Goal: Transaction & Acquisition: Purchase product/service

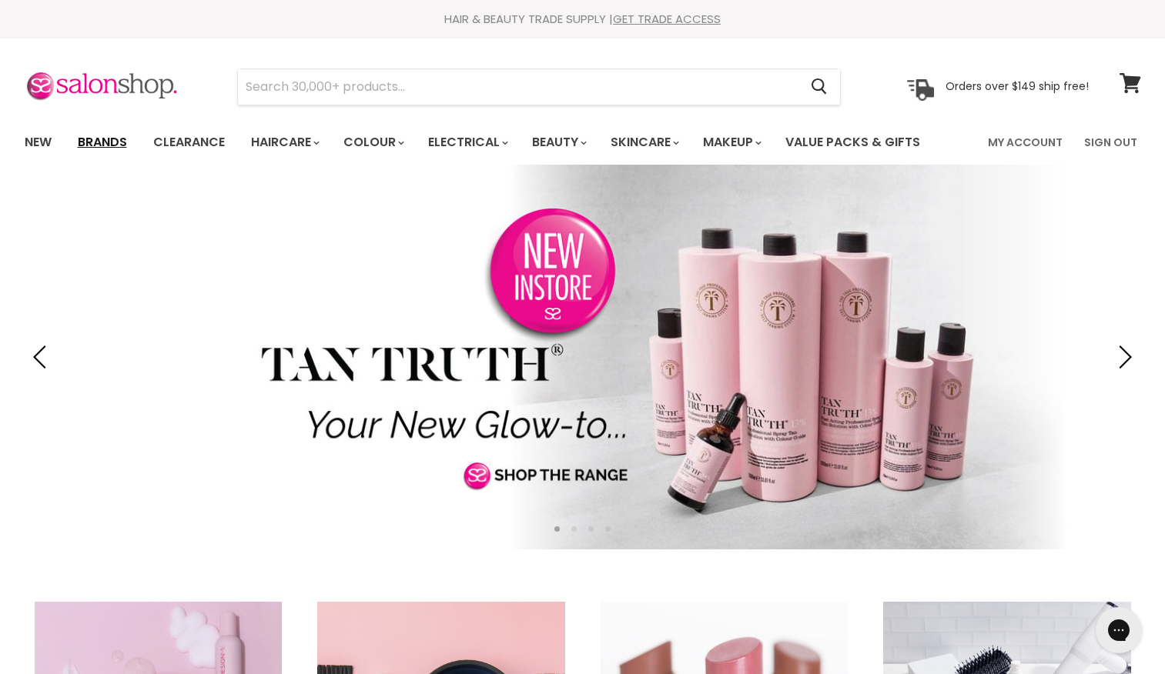
click at [115, 134] on link "Brands" at bounding box center [102, 142] width 72 height 32
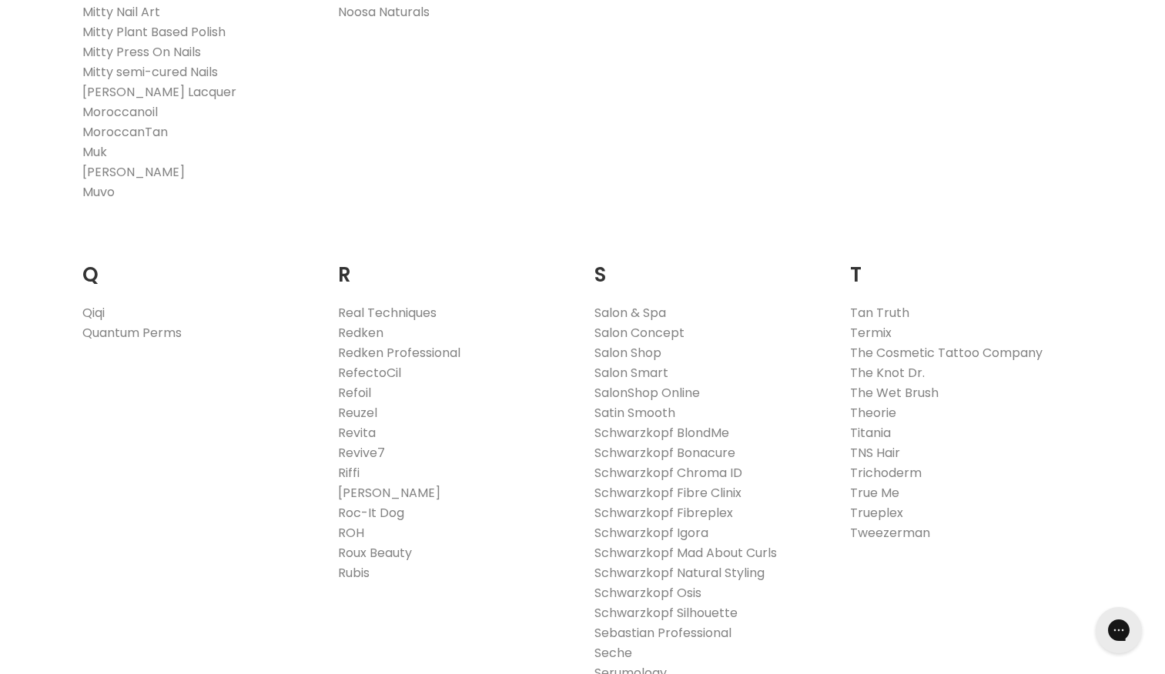
scroll to position [2160, 0]
click at [359, 351] on link "Redken Professional" at bounding box center [399, 352] width 122 height 18
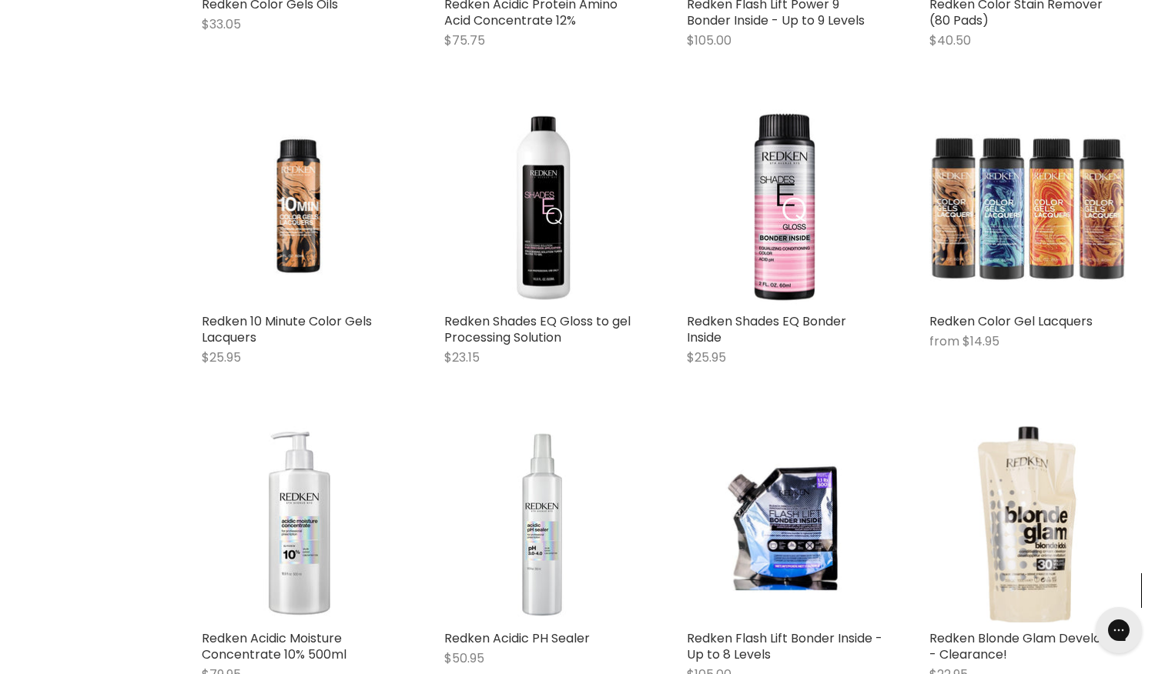
scroll to position [747, 0]
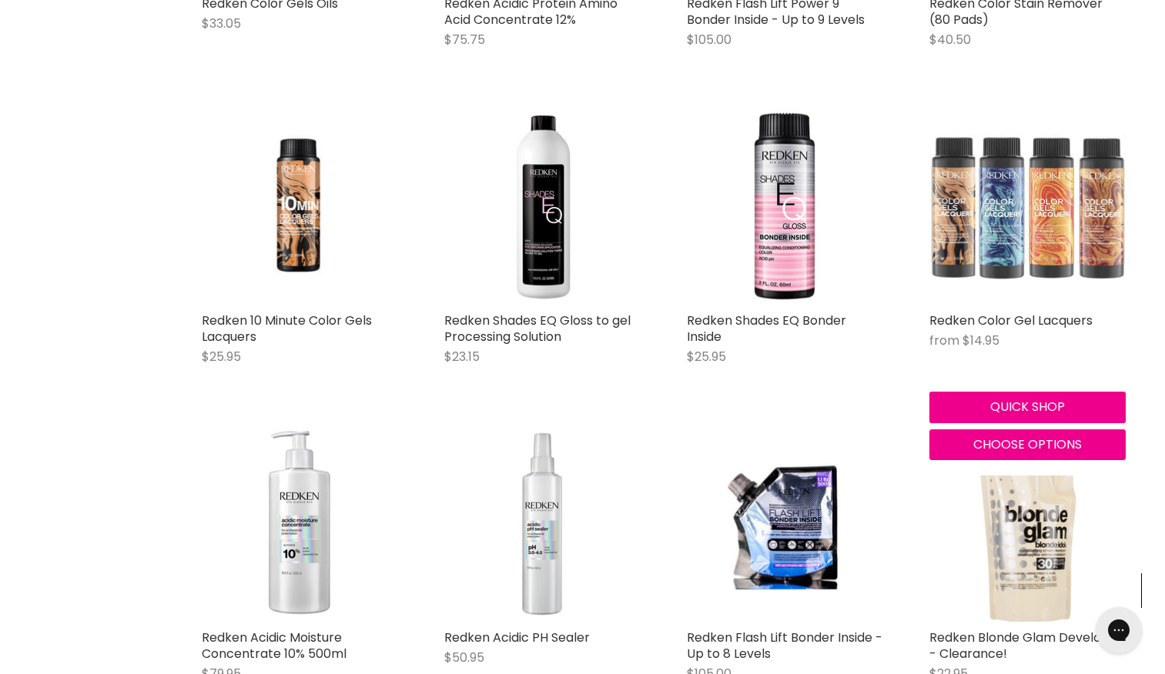
click at [1035, 199] on img "Main content" at bounding box center [1027, 207] width 196 height 196
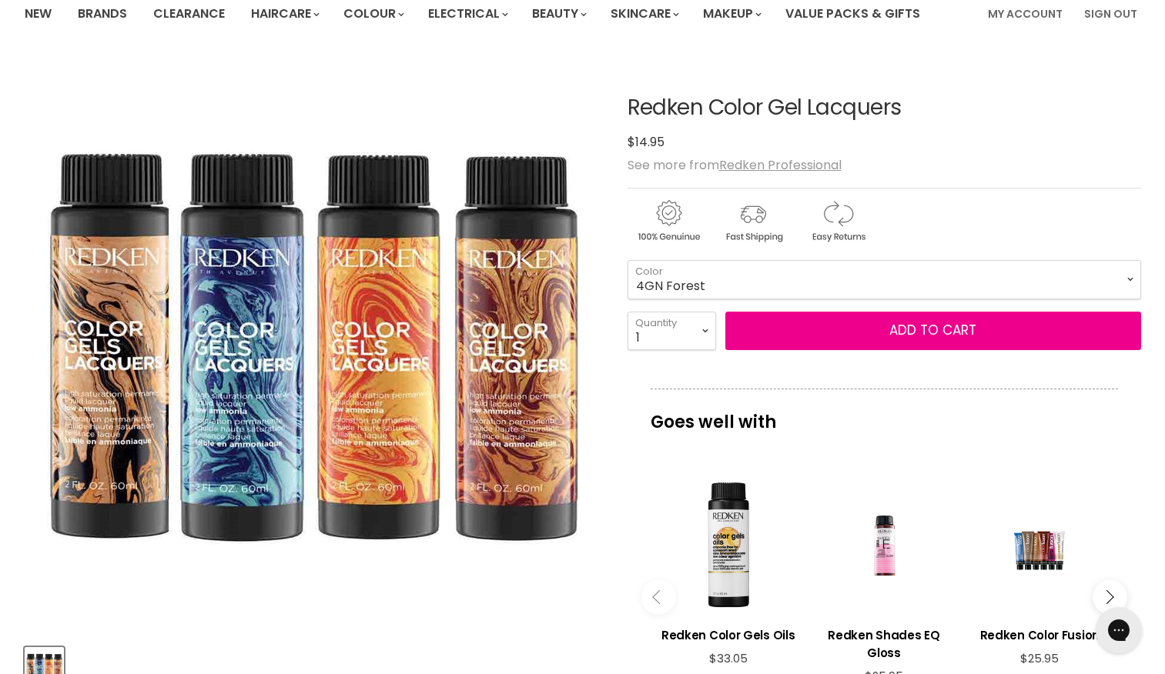
scroll to position [128, 0]
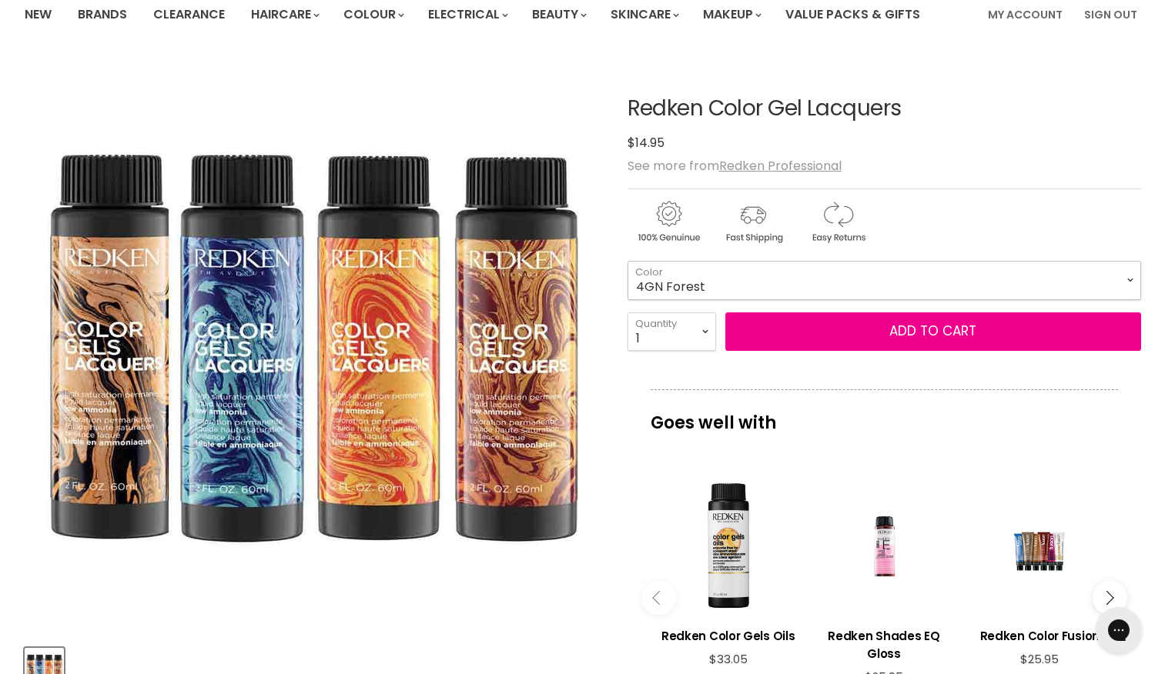
click at [893, 280] on select "4GN Forest 6GN Moss 8GN Ivy 3N Espresso 4N Chicory 5N Walnut 6N Morocan Sand 7N…" at bounding box center [883, 280] width 513 height 38
click at [411, 636] on div "Click or scroll to zoom Tap or pinch to zoom" at bounding box center [312, 373] width 575 height 630
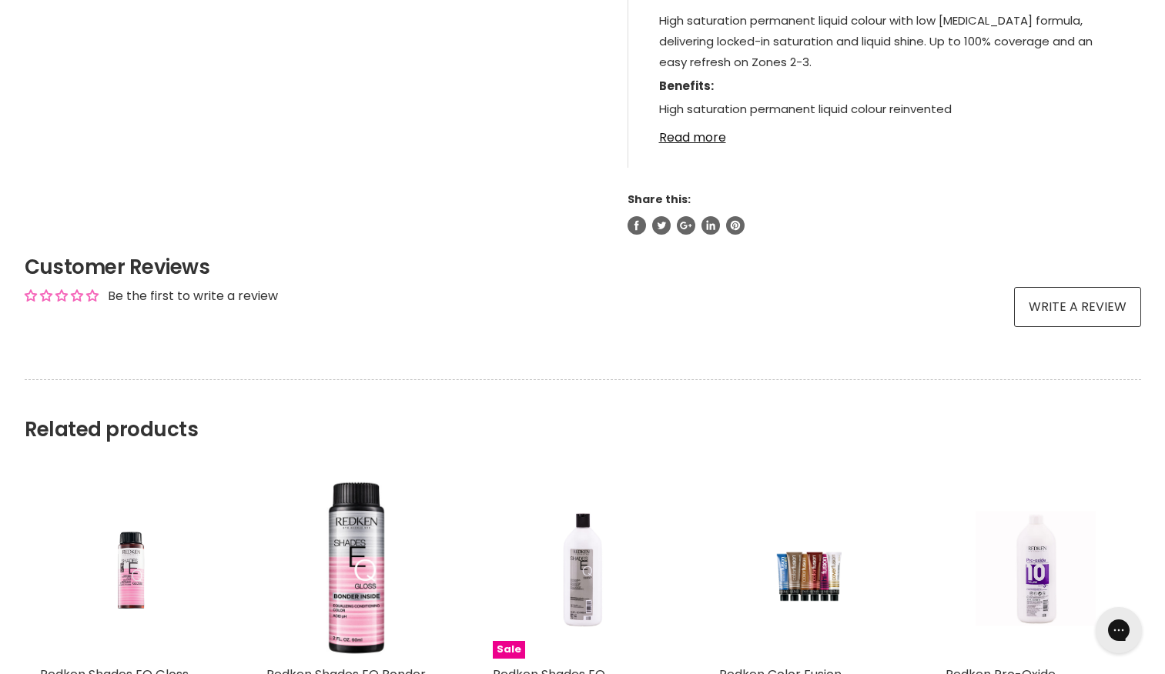
scroll to position [1188, 0]
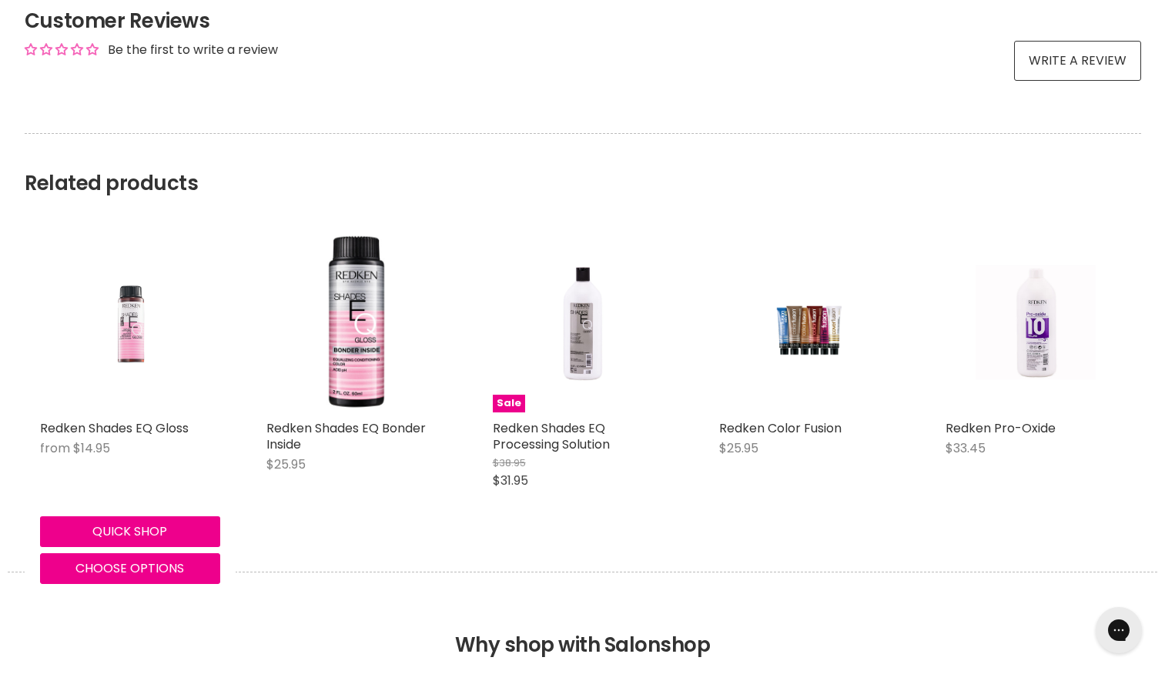
click at [156, 386] on img "Main content" at bounding box center [130, 322] width 120 height 180
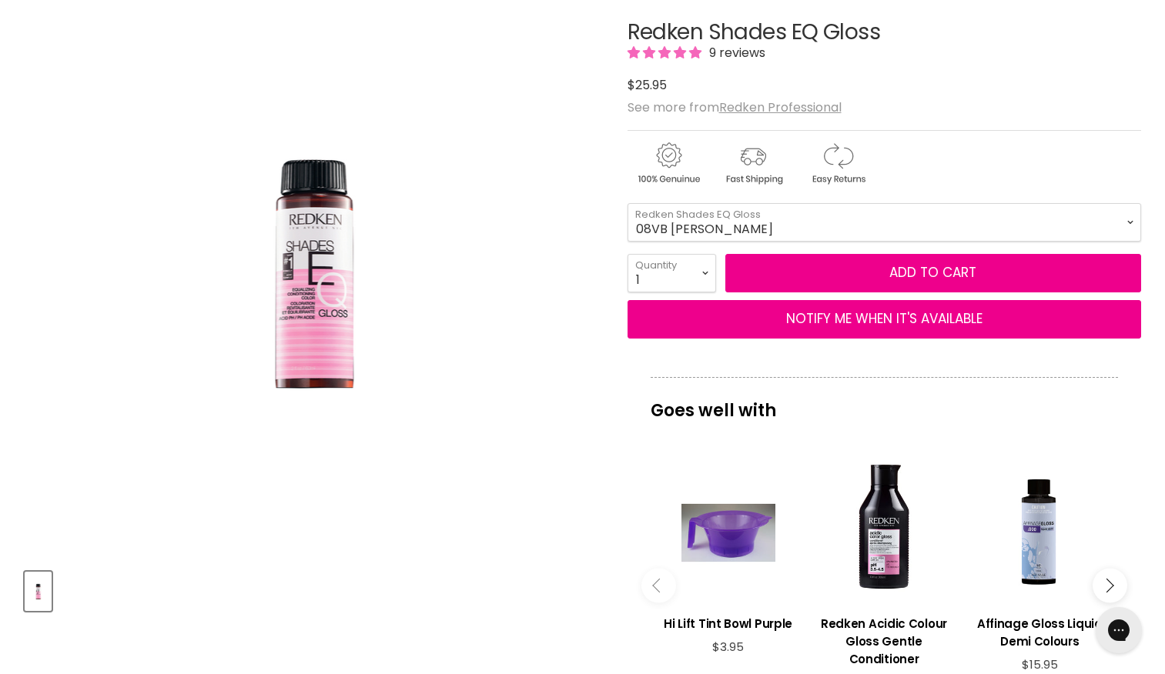
scroll to position [195, 0]
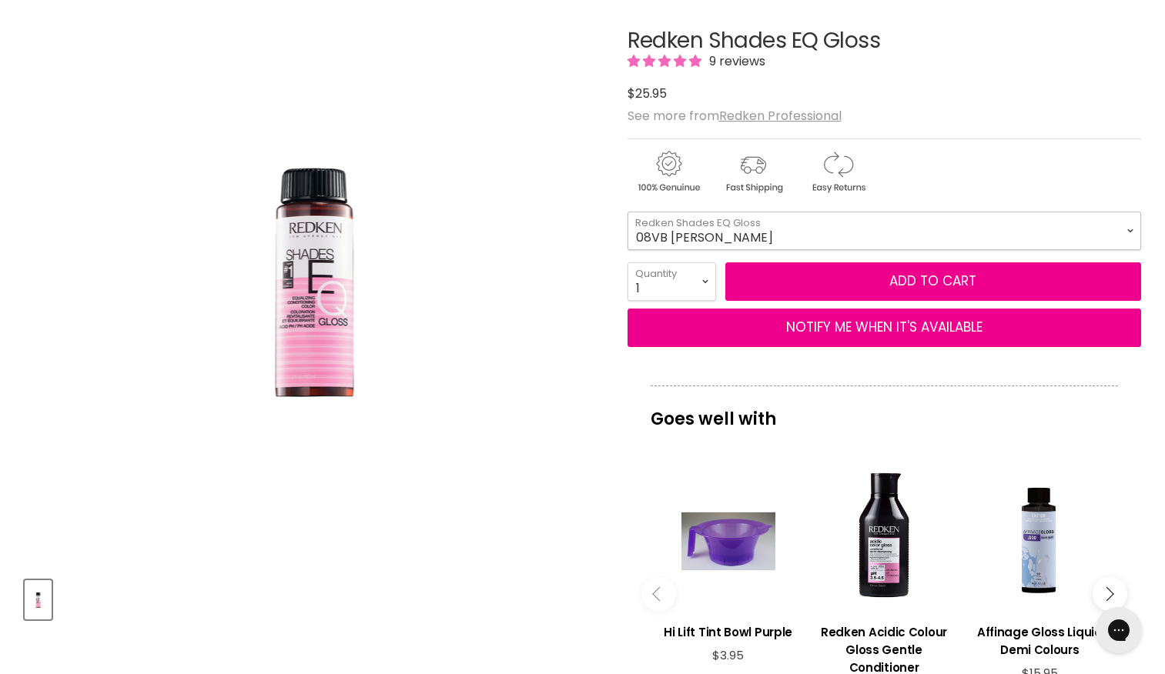
click at [804, 242] on select "08VB Violet Frost 05V Cosmic Violet 06VB Violet Lagoon 04NA Storm Cloud 06NA Gr…" at bounding box center [883, 231] width 513 height 38
click at [922, 95] on div "$25.95" at bounding box center [883, 93] width 513 height 21
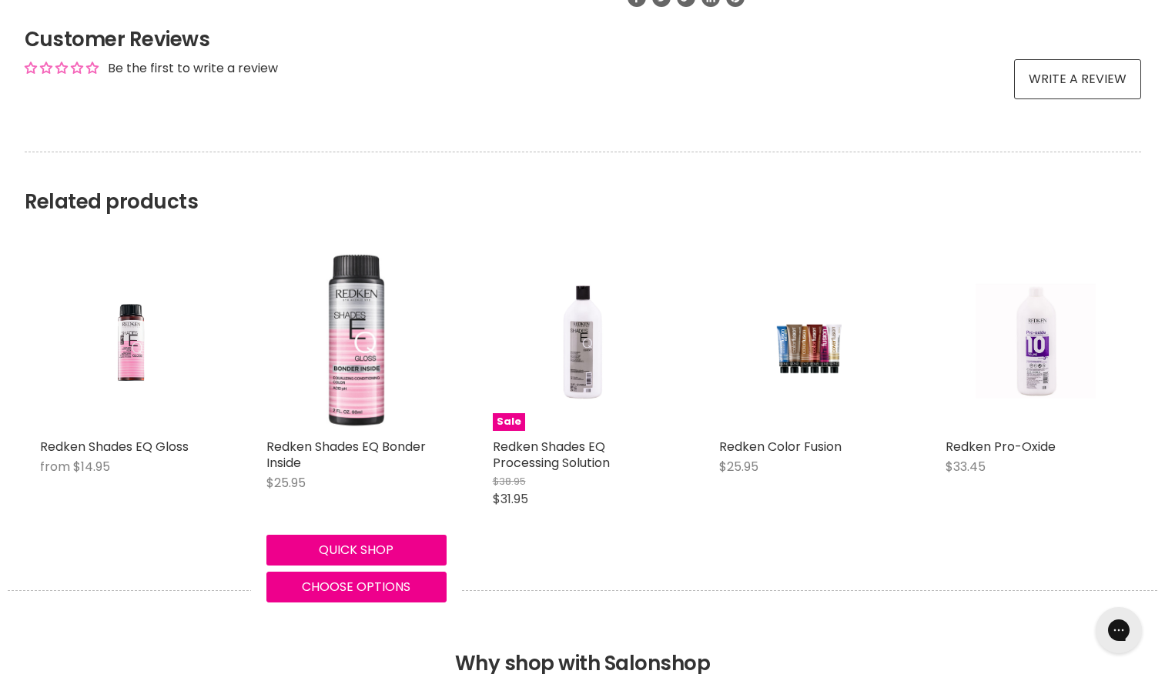
click at [356, 364] on img "Main content" at bounding box center [356, 341] width 180 height 180
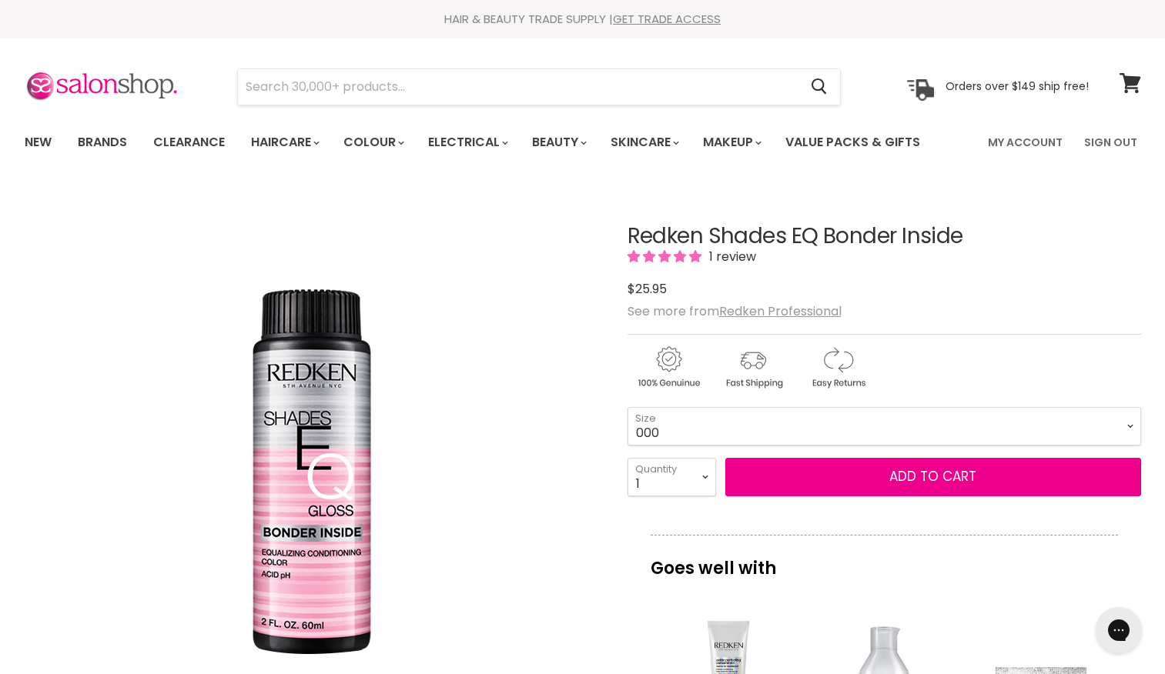
click at [492, 232] on div "Click or scroll to zoom Tap or pinch to zoom" at bounding box center [312, 473] width 575 height 575
click at [449, 378] on img "Redken Shades EQ Bonder Inside image. Click or Scroll to Zoom." at bounding box center [311, 473] width 385 height 385
